Goal: Transaction & Acquisition: Purchase product/service

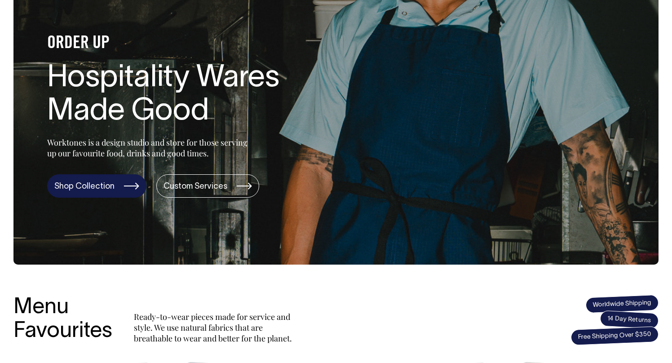
scroll to position [89, 0]
click at [115, 188] on link "Shop Collection" at bounding box center [96, 185] width 99 height 23
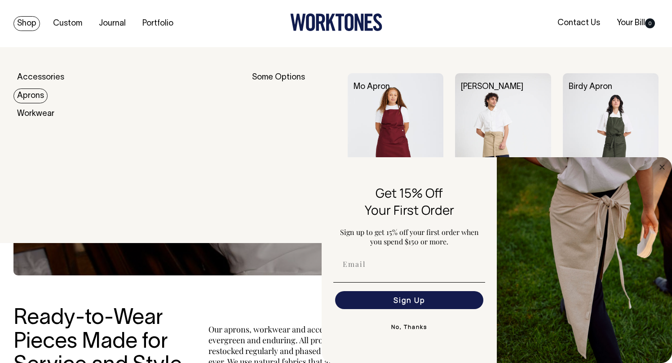
click at [29, 94] on link "Aprons" at bounding box center [30, 95] width 34 height 15
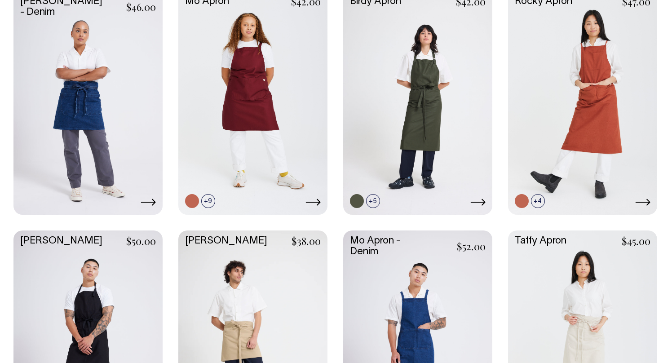
scroll to position [442, 0]
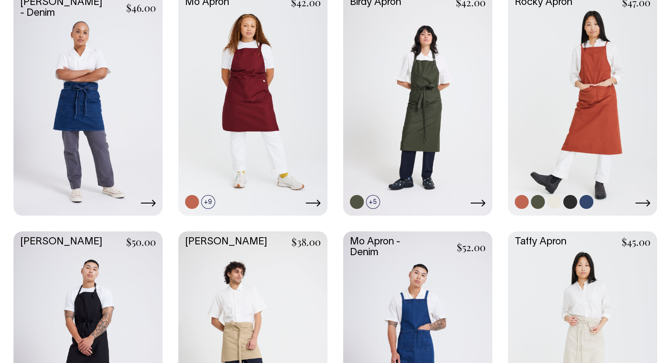
click at [602, 59] on link at bounding box center [582, 103] width 149 height 222
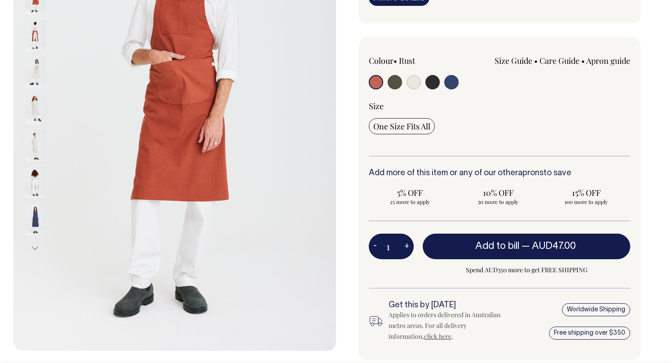
scroll to position [180, 0]
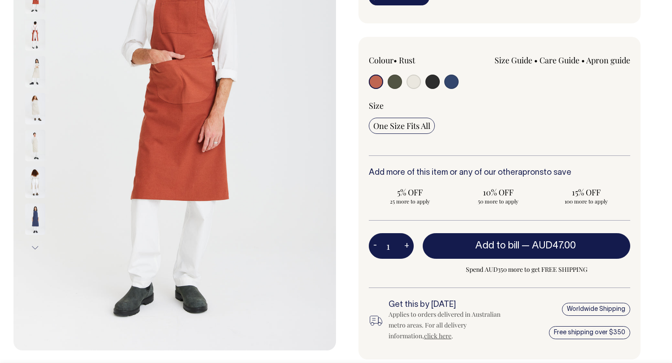
click at [531, 129] on div "One Size Fits All" at bounding box center [499, 126] width 261 height 16
